Goal: Check status: Check status

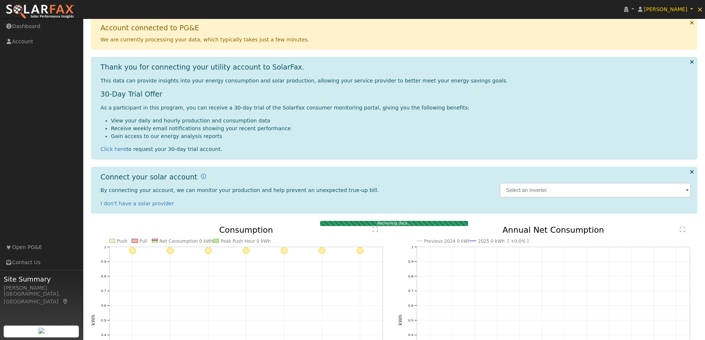
scroll to position [133, 0]
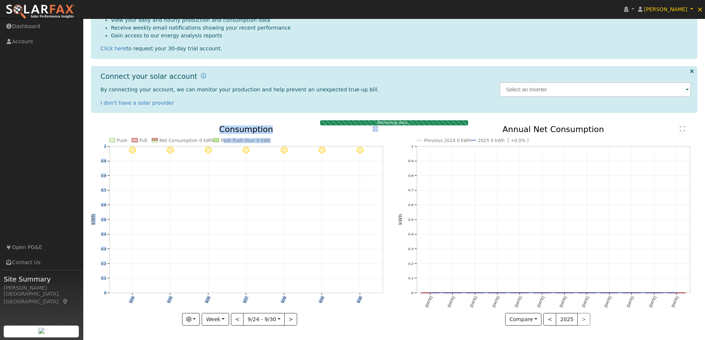
drag, startPoint x: 222, startPoint y: 142, endPoint x: 279, endPoint y: 146, distance: 56.4
click at [279, 146] on icon "9/30 - MostlyClear 9/29 - MostlyClear 9/28 - MostlyClear 9/27 - MostlyClear 9/2…" at bounding box center [240, 225] width 299 height 200
click at [278, 142] on icon "9/30 - MostlyClear 9/29 - MostlyClear 9/28 - MostlyClear 9/27 - MostlyClear 9/2…" at bounding box center [240, 225] width 299 height 200
drag, startPoint x: 219, startPoint y: 139, endPoint x: 298, endPoint y: 142, distance: 79.3
click at [298, 142] on icon "9/30 - MostlyClear 9/29 - MostlyClear 9/28 - MostlyClear 9/27 - MostlyClear 9/2…" at bounding box center [240, 225] width 299 height 200
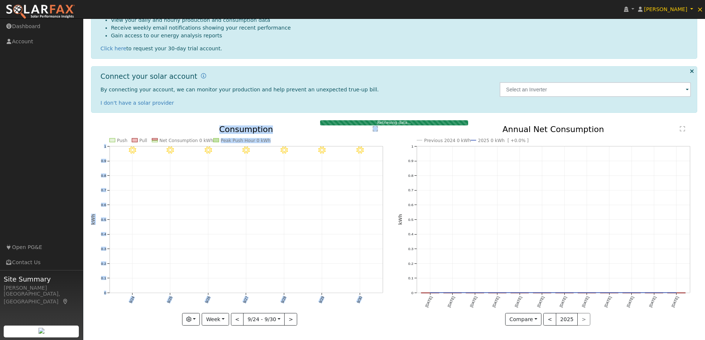
click at [298, 142] on icon "9/30 - MostlyClear 9/29 - MostlyClear 9/28 - MostlyClear 9/27 - MostlyClear 9/2…" at bounding box center [240, 225] width 299 height 200
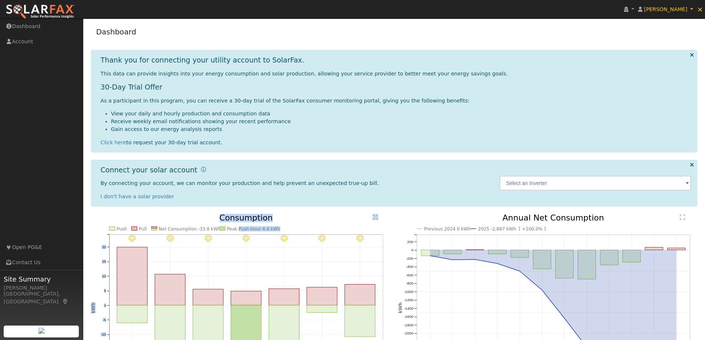
drag, startPoint x: 237, startPoint y: 231, endPoint x: 306, endPoint y: 229, distance: 68.5
click at [306, 229] on icon "9/30 - MostlyClear 9/29 - MostlyClear 9/28 - MostlyClear 9/27 - MostlyClear 9/2…" at bounding box center [240, 314] width 299 height 200
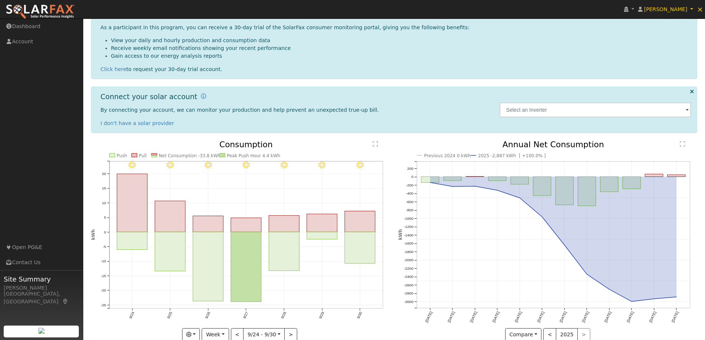
scroll to position [74, 0]
drag, startPoint x: 229, startPoint y: 154, endPoint x: 277, endPoint y: 155, distance: 48.5
click at [277, 155] on icon "9/30 - MostlyClear 9/29 - MostlyClear 9/28 - MostlyClear 9/27 - MostlyClear 9/2…" at bounding box center [240, 240] width 299 height 200
drag, startPoint x: 252, startPoint y: 153, endPoint x: 301, endPoint y: 158, distance: 49.5
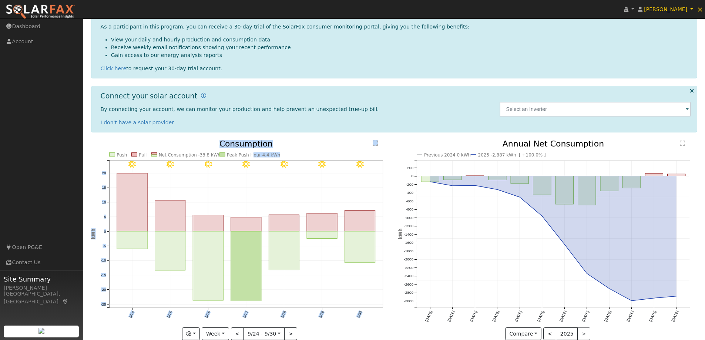
click at [301, 158] on icon "9/30 - MostlyClear 9/29 - MostlyClear 9/28 - MostlyClear 9/27 - MostlyClear 9/2…" at bounding box center [240, 240] width 299 height 200
click at [301, 153] on icon "9/30 - MostlyClear 9/29 - MostlyClear 9/28 - MostlyClear 9/27 - MostlyClear 9/2…" at bounding box center [240, 240] width 299 height 200
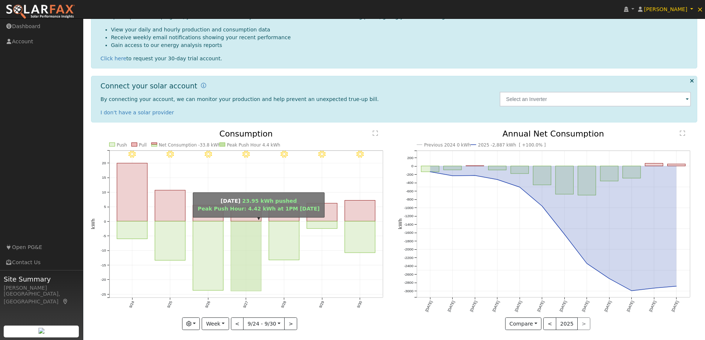
scroll to position [88, 0]
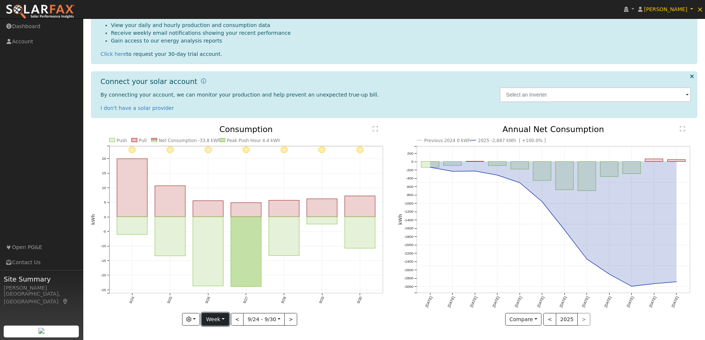
click at [219, 320] on button "Week" at bounding box center [215, 319] width 27 height 13
click at [217, 288] on link "Month" at bounding box center [227, 283] width 51 height 10
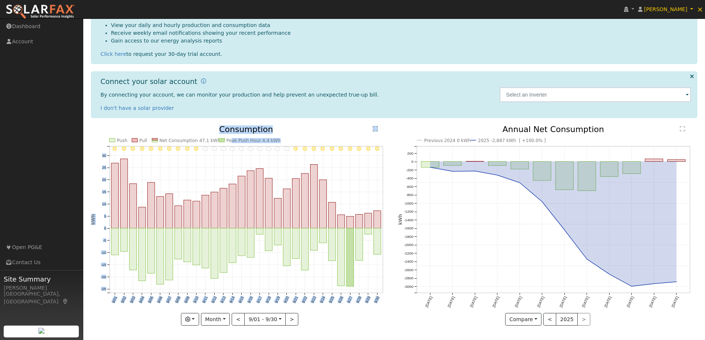
drag, startPoint x: 232, startPoint y: 138, endPoint x: 301, endPoint y: 138, distance: 69.2
click at [300, 138] on icon "9/30 - MostlyClear 9/29 - MostlyClear 9/28 - MostlyClear 9/27 - MostlyClear 9/2…" at bounding box center [240, 225] width 299 height 200
click at [301, 138] on icon "9/30 - MostlyClear 9/29 - MostlyClear 9/28 - MostlyClear 9/27 - MostlyClear 9/2…" at bounding box center [240, 225] width 299 height 200
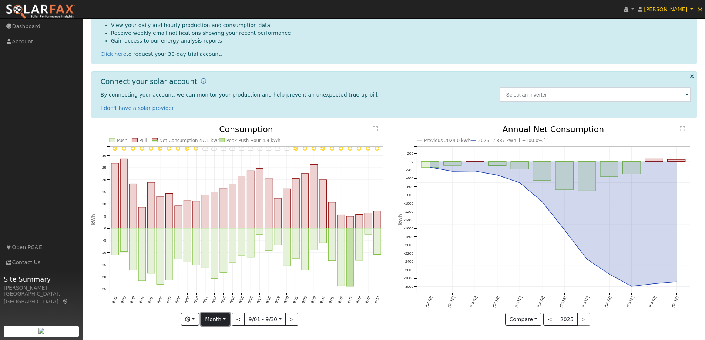
click at [219, 321] on button "Month" at bounding box center [215, 319] width 29 height 13
click at [221, 291] on link "Year" at bounding box center [226, 293] width 51 height 10
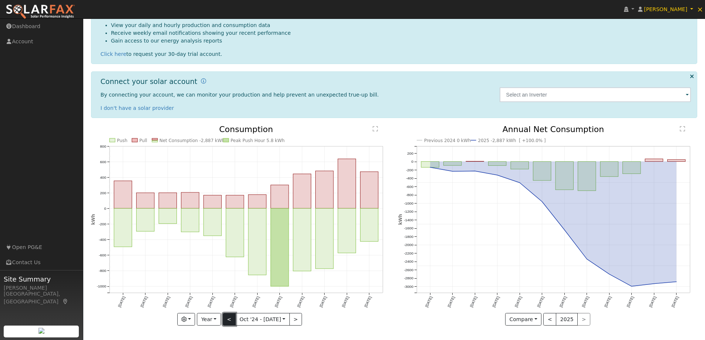
click at [229, 320] on button "<" at bounding box center [229, 319] width 13 height 13
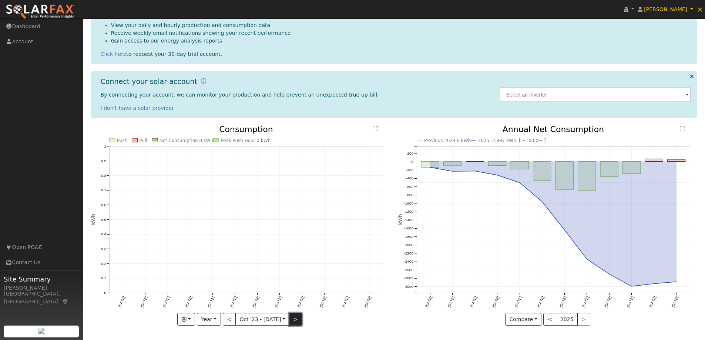
click at [293, 320] on button ">" at bounding box center [295, 319] width 13 height 13
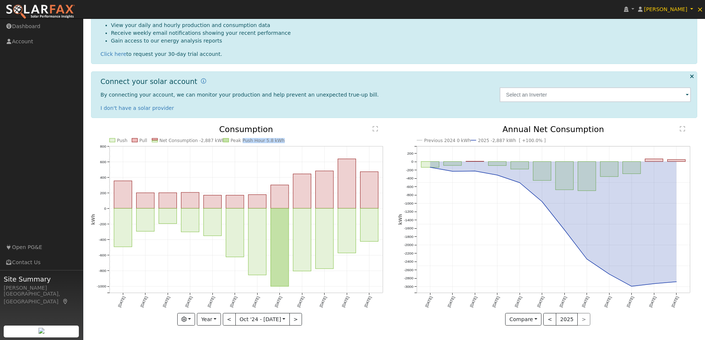
drag, startPoint x: 242, startPoint y: 138, endPoint x: 291, endPoint y: 140, distance: 49.3
click at [291, 140] on icon "Push Pull Net Consumption -2,887 kWh Peak Push Hour 5.8 kWh [DATE] Nov '[DATE] …" at bounding box center [240, 225] width 299 height 200
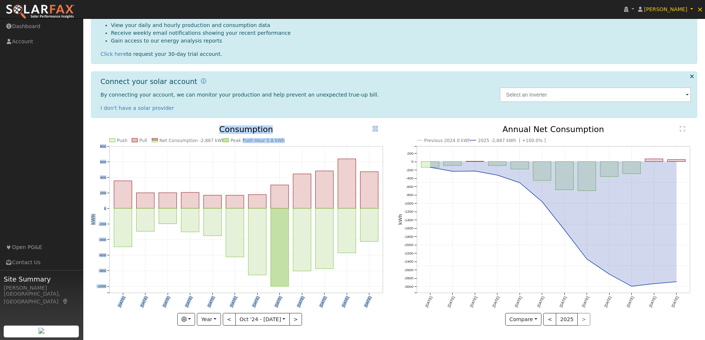
click at [291, 140] on icon "Push Pull Net Consumption -2,887 kWh Peak Push Hour 5.8 kWh [DATE] Nov '[DATE] …" at bounding box center [240, 225] width 299 height 200
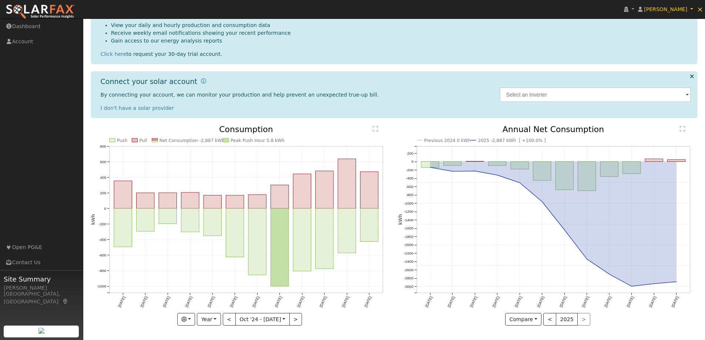
click at [214, 326] on div "Push Pull Net Consumption -2,887 kWh Peak Push Hour 5.8 kWh [DATE] Nov '[DATE] …" at bounding box center [240, 230] width 307 height 211
click at [212, 320] on button "Year" at bounding box center [209, 319] width 24 height 13
click at [213, 264] on link "Day" at bounding box center [222, 262] width 51 height 10
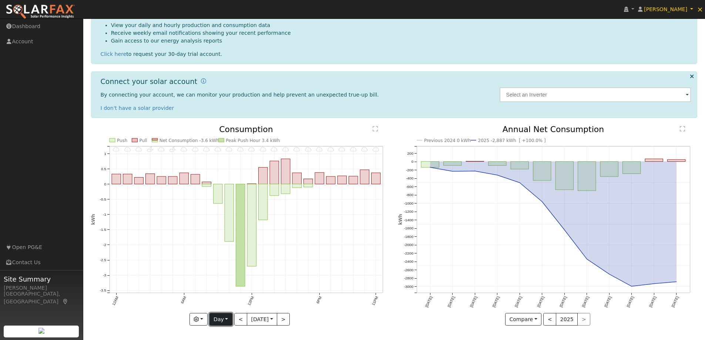
click at [211, 320] on button "Day" at bounding box center [220, 319] width 23 height 13
click at [232, 293] on link "Year" at bounding box center [235, 293] width 51 height 10
type input "[DATE]"
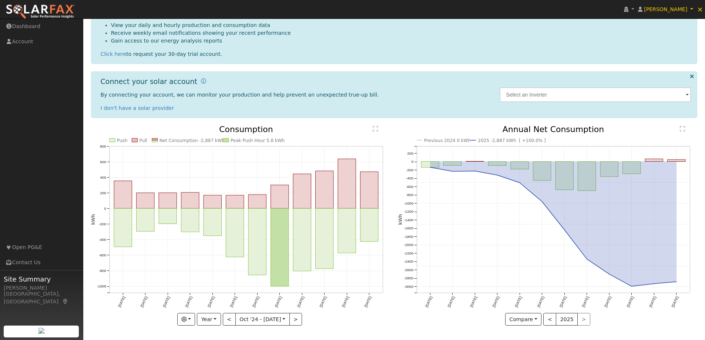
click at [226, 137] on icon "Push Pull Net Consumption -2,887 kWh Peak Push Hour 5.8 kWh [DATE] Nov '[DATE] …" at bounding box center [240, 225] width 299 height 200
click at [239, 142] on text "Peak Push Hour 5.8 kWh" at bounding box center [258, 140] width 54 height 5
drag, startPoint x: 231, startPoint y: 143, endPoint x: 281, endPoint y: 139, distance: 50.5
click at [281, 139] on icon "Push Pull Net Consumption -2,887 kWh Peak Push Hour 5.8 kWh [DATE] Nov '[DATE] …" at bounding box center [240, 225] width 299 height 200
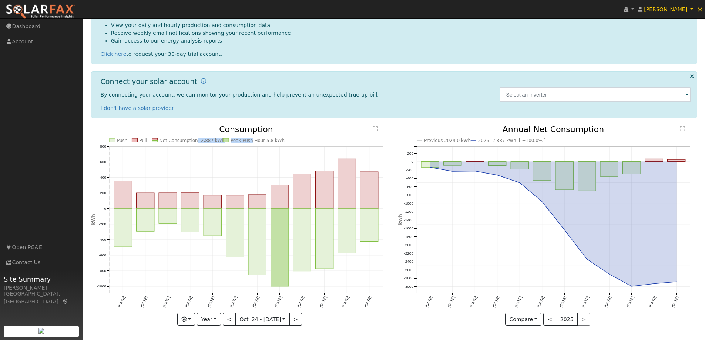
drag, startPoint x: 194, startPoint y: 140, endPoint x: 250, endPoint y: 140, distance: 56.3
click at [250, 140] on g "Push Pull Net Consumption -2,887 kWh Peak Push Hour 5.8 kWh" at bounding box center [197, 140] width 175 height 5
click at [265, 143] on text "Peak Push Hour 5.8 kWh" at bounding box center [258, 140] width 54 height 5
drag, startPoint x: 266, startPoint y: 139, endPoint x: 221, endPoint y: 141, distance: 44.9
click at [221, 141] on icon "Push Pull Net Consumption -2,887 kWh Peak Push Hour 5.8 kWh [DATE] Nov '[DATE] …" at bounding box center [240, 225] width 299 height 200
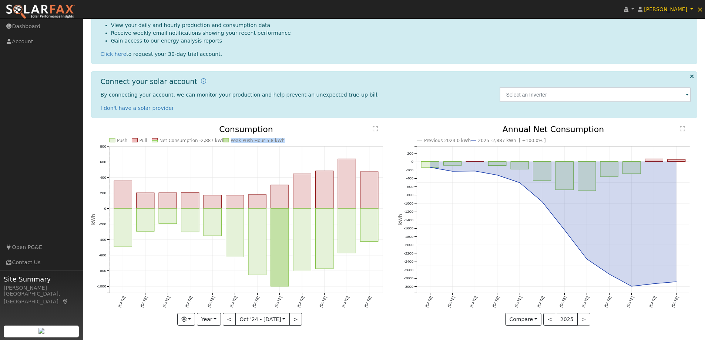
click at [246, 140] on text "Peak Push Hour 5.8 kWh" at bounding box center [258, 140] width 54 height 5
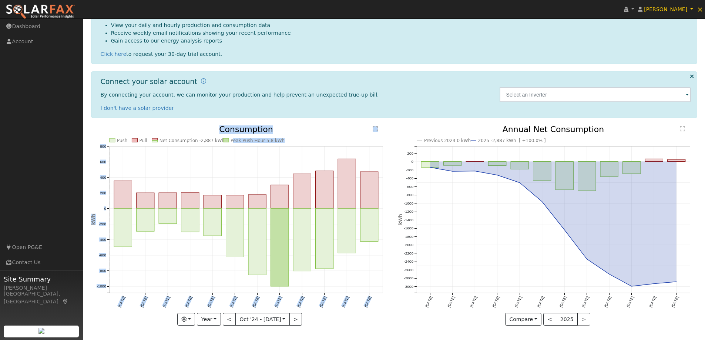
drag, startPoint x: 234, startPoint y: 139, endPoint x: 310, endPoint y: 138, distance: 76.6
click at [310, 138] on icon "Push Pull Net Consumption -2,887 kWh Peak Push Hour 5.8 kWh [DATE] Nov '[DATE] …" at bounding box center [240, 225] width 299 height 200
click at [307, 138] on icon "Push Pull Net Consumption -2,887 kWh Peak Push Hour 5.8 kWh [DATE] Nov '[DATE] …" at bounding box center [240, 225] width 299 height 200
drag, startPoint x: 236, startPoint y: 140, endPoint x: 317, endPoint y: 140, distance: 81.0
click at [317, 140] on icon "Push Pull Net Consumption -2,887 kWh Peak Push Hour 5.8 kWh [DATE] Nov '[DATE] …" at bounding box center [240, 225] width 299 height 200
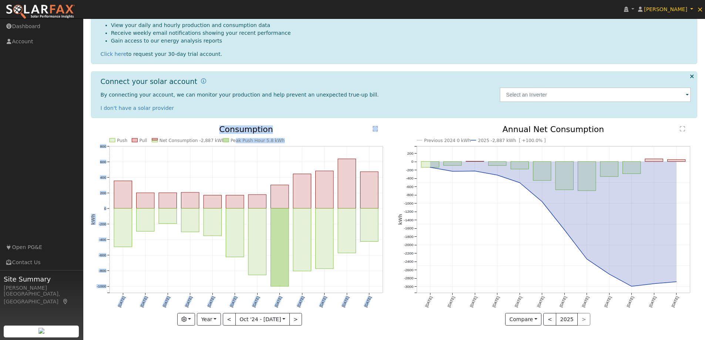
click at [317, 140] on icon "Push Pull Net Consumption -2,887 kWh Peak Push Hour 5.8 kWh [DATE] Nov '[DATE] …" at bounding box center [240, 225] width 299 height 200
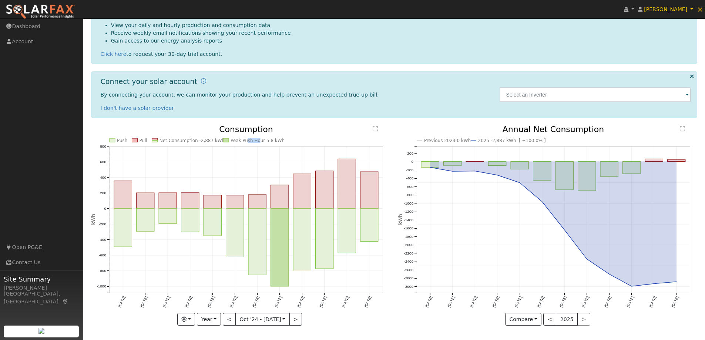
drag, startPoint x: 245, startPoint y: 139, endPoint x: 289, endPoint y: 138, distance: 44.1
click at [289, 138] on icon "Push Pull Net Consumption -2,887 kWh Peak Push Hour 5.8 kWh [DATE] Nov '[DATE] …" at bounding box center [240, 225] width 299 height 200
click at [286, 137] on icon "Push Pull Net Consumption -2,887 kWh Peak Push Hour 5.8 kWh [DATE] Nov '[DATE] …" at bounding box center [240, 225] width 299 height 200
click at [273, 140] on text "Peak Push Hour 5.8 kWh" at bounding box center [258, 140] width 54 height 5
drag, startPoint x: 267, startPoint y: 141, endPoint x: 288, endPoint y: 140, distance: 21.1
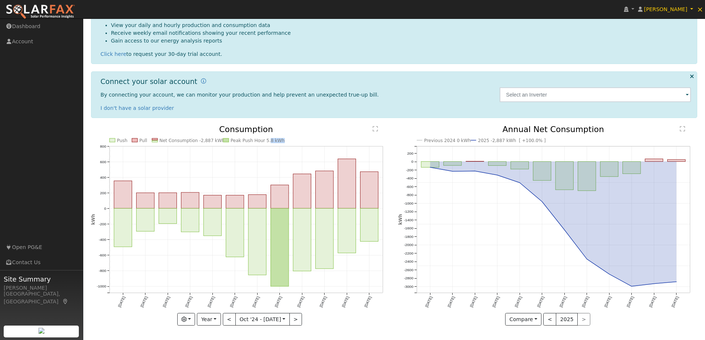
click at [288, 140] on icon "Push Pull Net Consumption -2,887 kWh Peak Push Hour 5.8 kWh [DATE] Nov '[DATE] …" at bounding box center [240, 225] width 299 height 200
click at [286, 140] on icon "Push Pull Net Consumption -2,887 kWh Peak Push Hour 5.8 kWh [DATE] Nov '[DATE] …" at bounding box center [240, 225] width 299 height 200
drag, startPoint x: 272, startPoint y: 140, endPoint x: 282, endPoint y: 140, distance: 10.7
click at [282, 140] on icon "Push Pull Net Consumption -2,887 kWh Peak Push Hour 5.8 kWh [DATE] Nov '[DATE] …" at bounding box center [240, 225] width 299 height 200
